Goal: Information Seeking & Learning: Learn about a topic

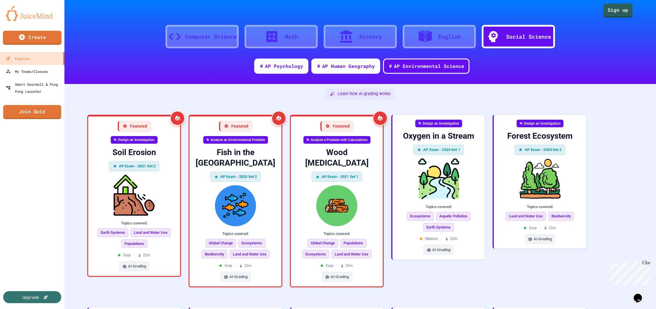
click at [425, 40] on icon at bounding box center [424, 36] width 13 height 12
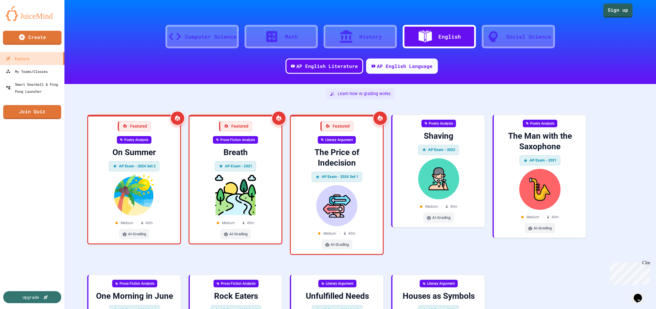
click at [370, 44] on div "History" at bounding box center [359, 36] width 73 height 23
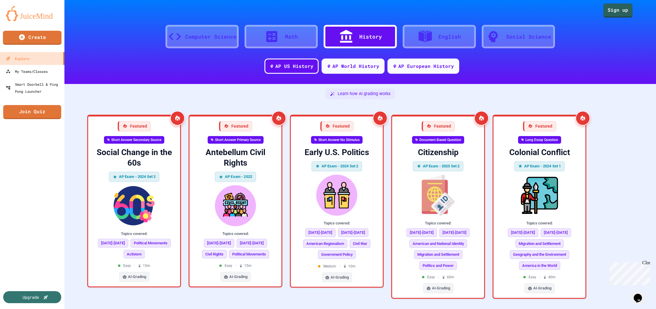
click at [273, 32] on icon at bounding box center [271, 36] width 11 height 11
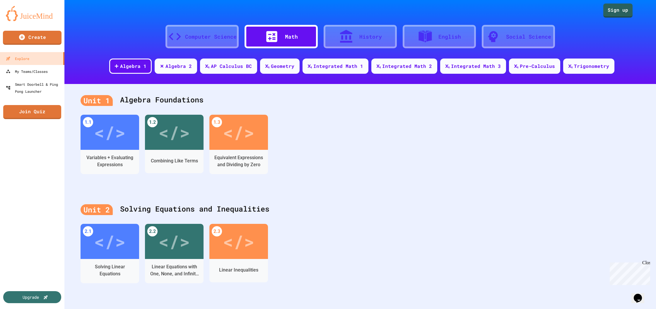
click at [200, 40] on div "Computer Science" at bounding box center [211, 37] width 52 height 8
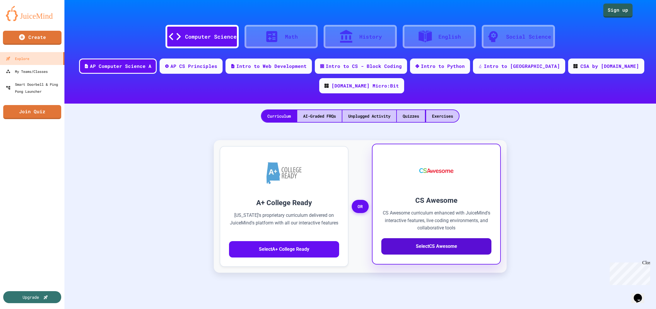
click at [438, 238] on button "Select CS Awesome" at bounding box center [436, 246] width 110 height 16
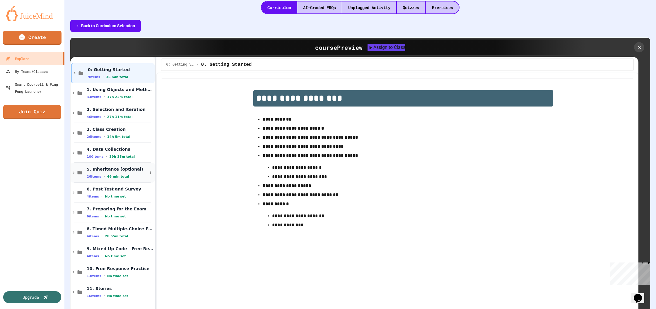
scroll to position [127, 0]
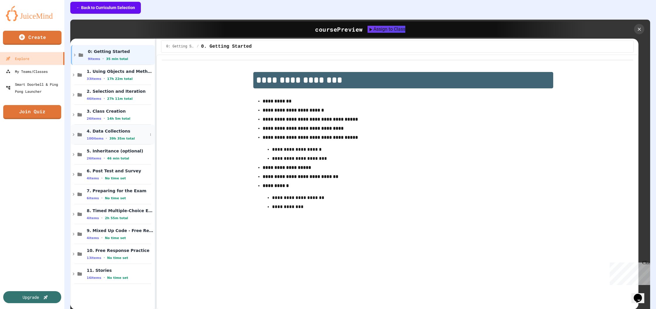
click at [136, 136] on div "100 items • 39h 35m total" at bounding box center [117, 138] width 61 height 5
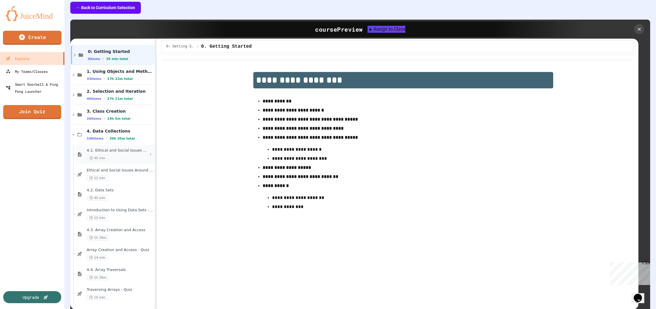
click at [130, 148] on div "4.1. Ethical and Social Issues Around Data Collection 45 min" at bounding box center [117, 154] width 61 height 13
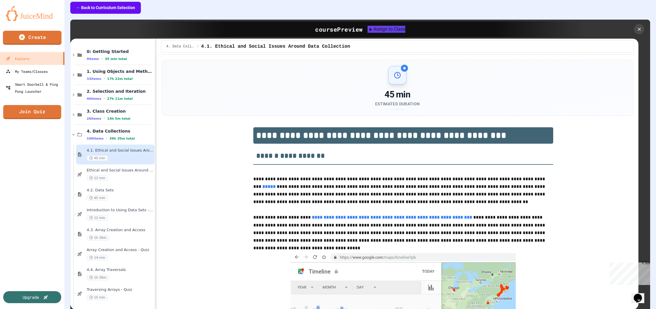
scroll to position [0, 0]
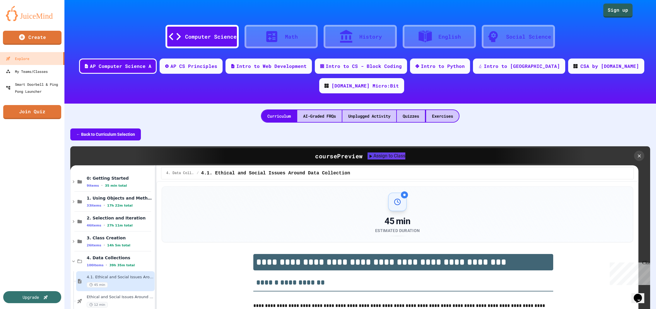
click at [115, 128] on button "← Back to Curriculum Selection" at bounding box center [105, 134] width 71 height 12
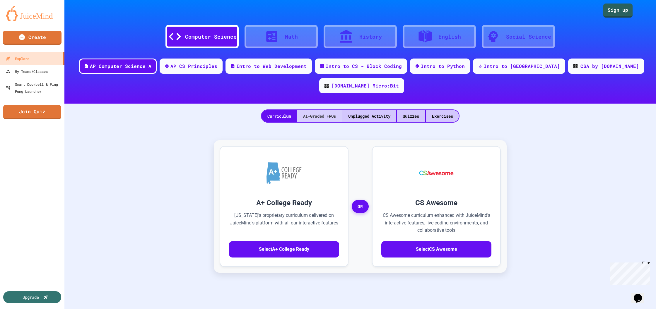
click at [316, 110] on div "AI-Graded FRQs" at bounding box center [319, 116] width 44 height 12
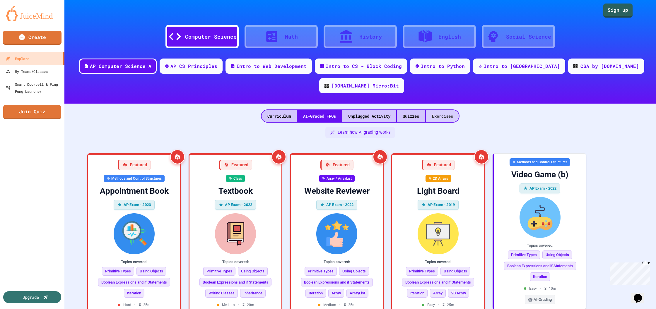
click at [457, 110] on div "Exercises" at bounding box center [442, 116] width 33 height 12
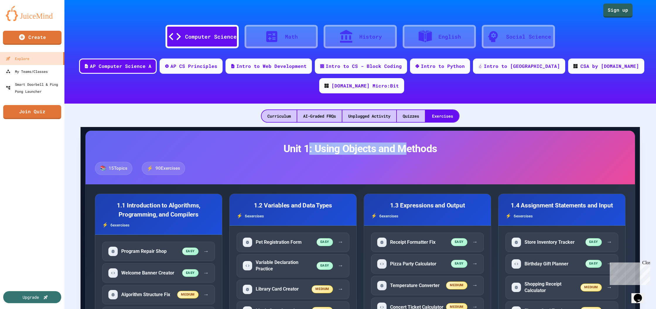
drag, startPoint x: 302, startPoint y: 126, endPoint x: 406, endPoint y: 130, distance: 104.0
click at [406, 143] on h2 "Unit 1: Using Objects and Methods" at bounding box center [360, 149] width 530 height 12
